Goal: Task Accomplishment & Management: Manage account settings

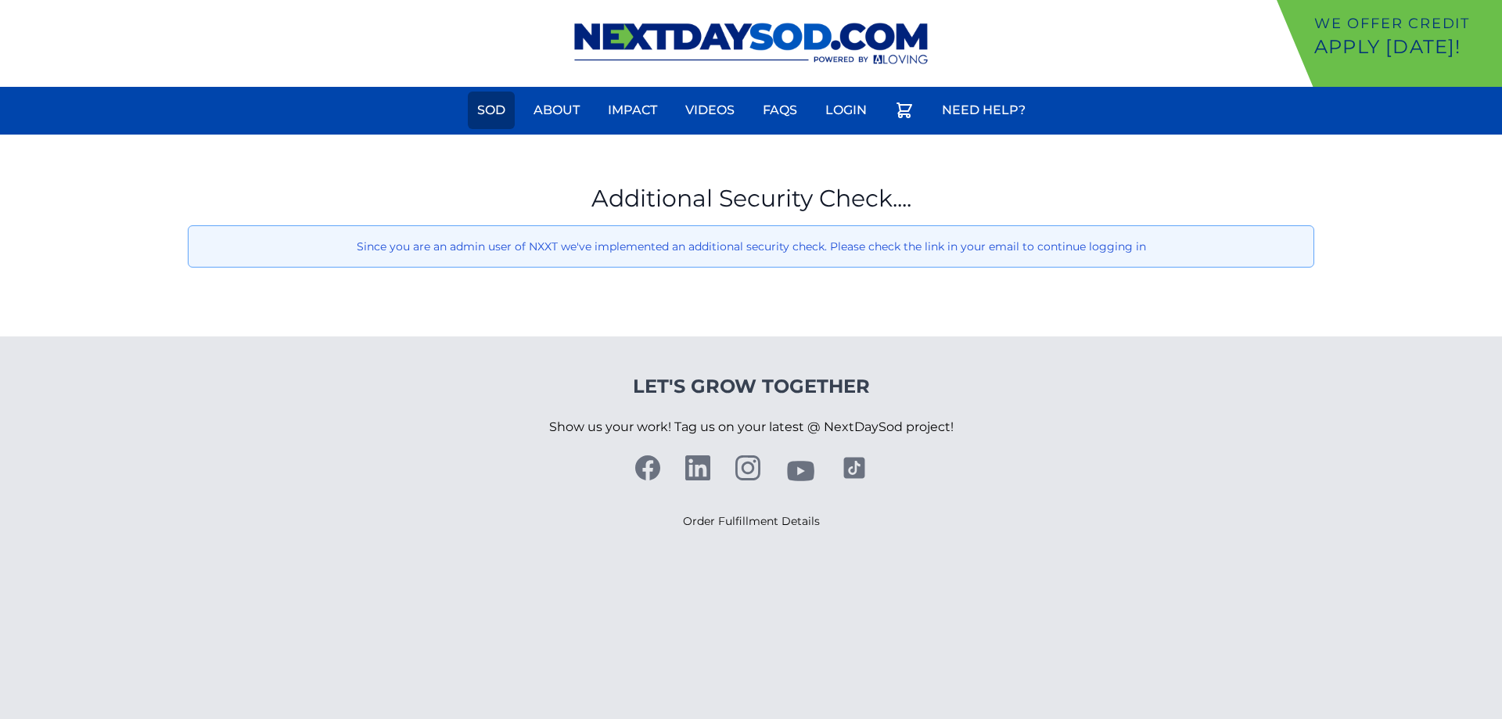
click at [493, 100] on link "Sod" at bounding box center [491, 111] width 47 height 38
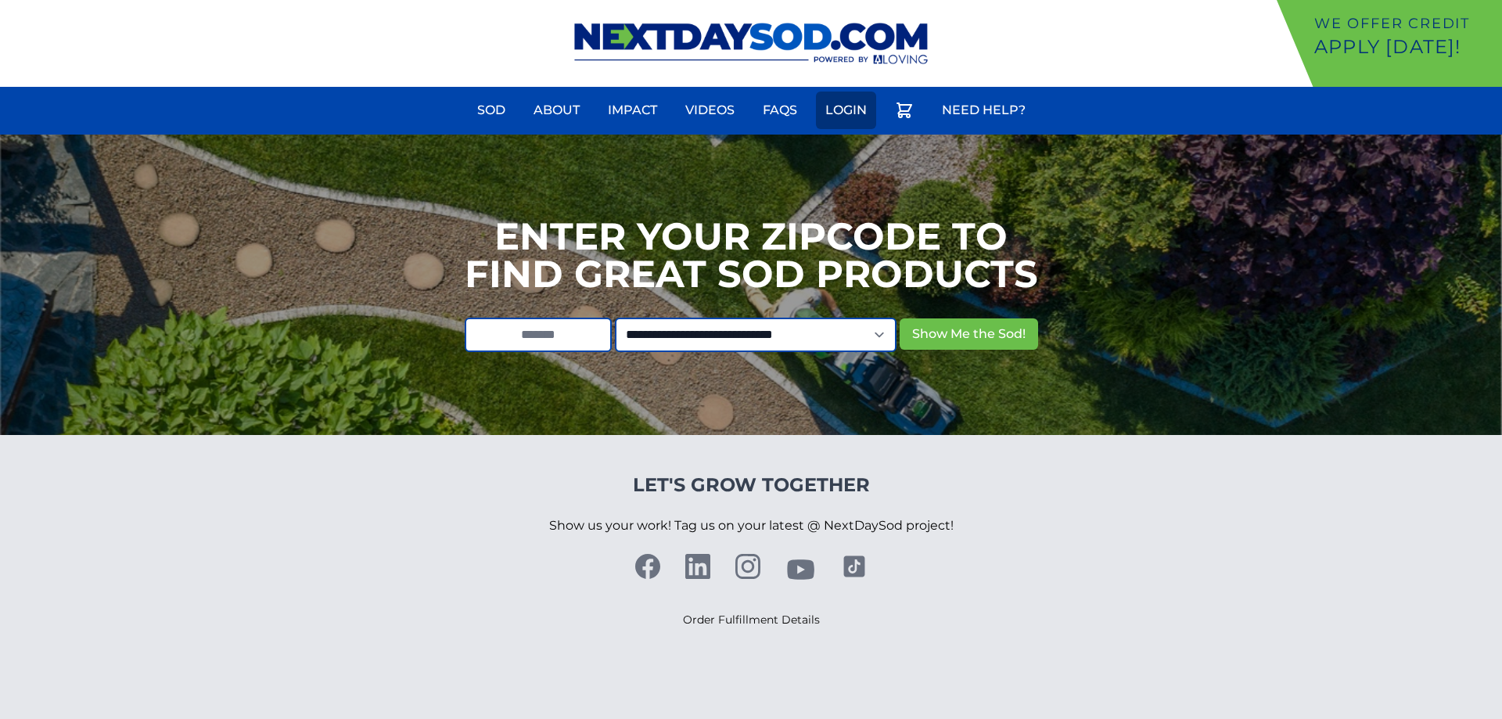
click at [837, 113] on link "Login" at bounding box center [846, 111] width 60 height 38
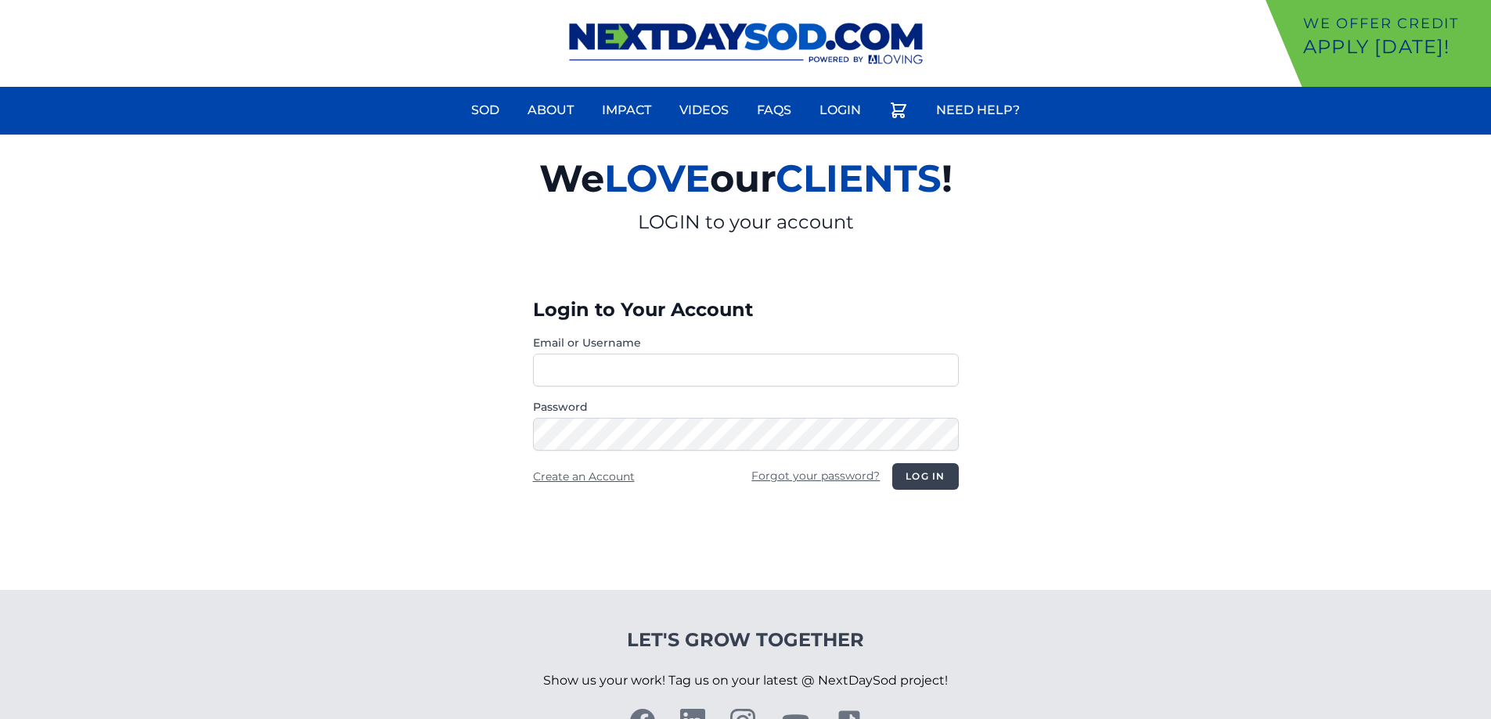
type input "**********"
click at [937, 473] on button "Log in" at bounding box center [925, 476] width 66 height 27
